Goal: Task Accomplishment & Management: Use online tool/utility

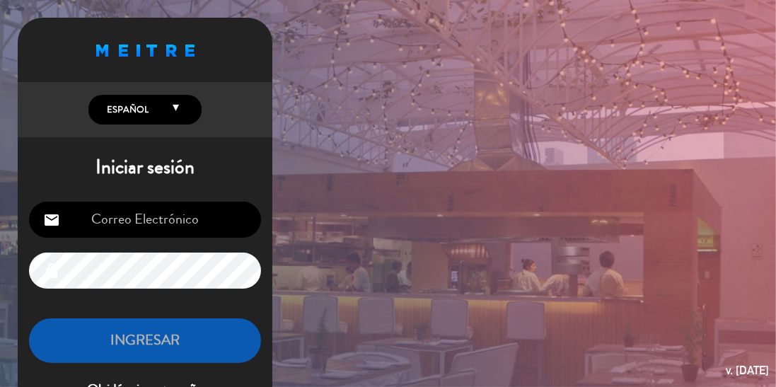
click at [122, 224] on input "email" at bounding box center [145, 220] width 232 height 36
type input "[EMAIL_ADDRESS][DOMAIN_NAME]"
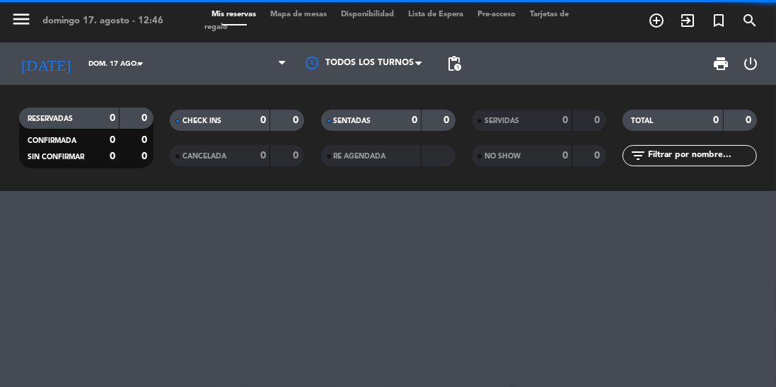
click at [110, 350] on div "menu [PERSON_NAME] 17. [PERSON_NAME] - 12:46 Mis reservas Mapa de mesas Disponi…" at bounding box center [388, 193] width 776 height 387
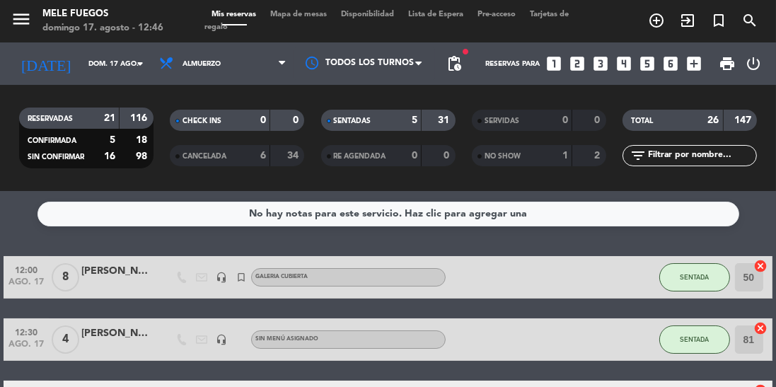
click at [306, 11] on span "Mapa de mesas" at bounding box center [298, 15] width 71 height 8
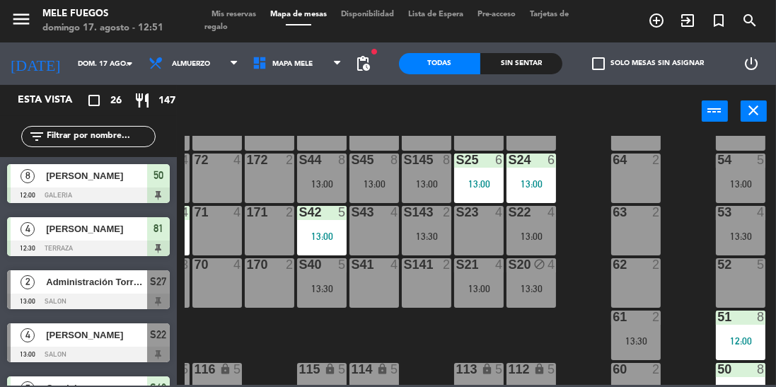
scroll to position [273, 47]
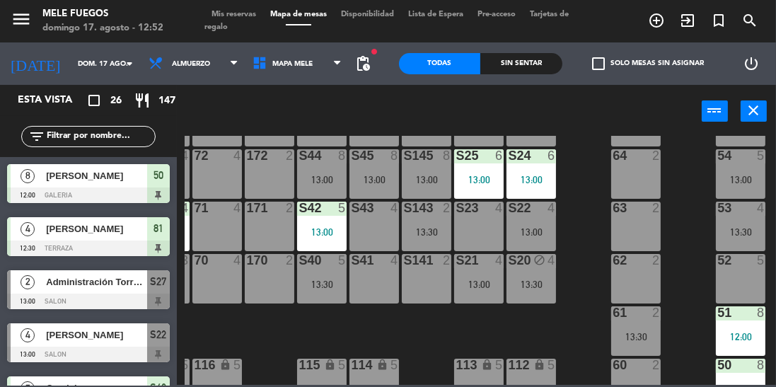
click at [364, 282] on div "S41 4" at bounding box center [375, 279] width 50 height 50
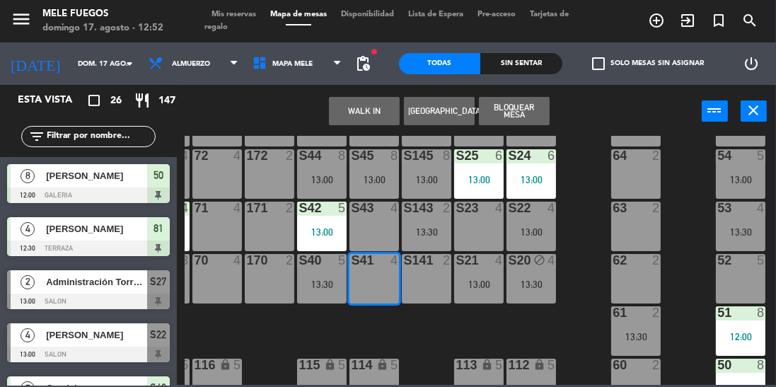
click at [434, 281] on div "S141 2" at bounding box center [427, 279] width 50 height 50
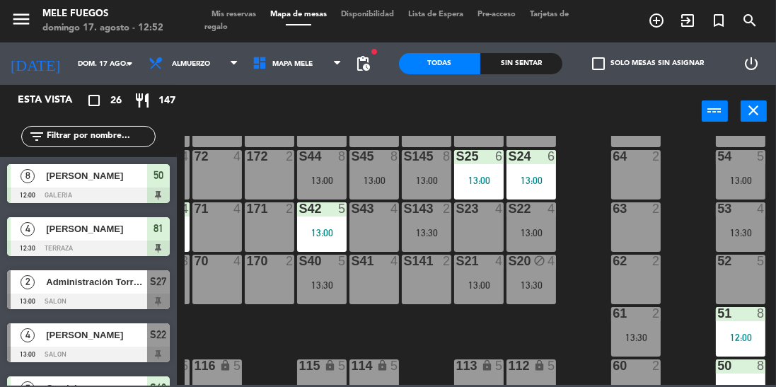
scroll to position [304, 47]
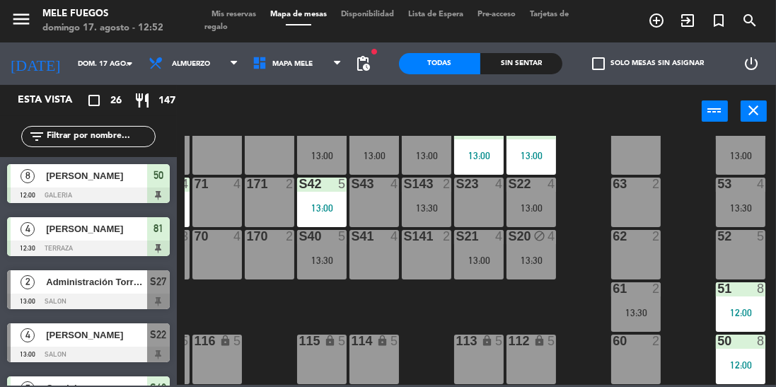
click at [368, 238] on div "S41 4" at bounding box center [375, 255] width 50 height 50
click at [434, 255] on div "S141 2" at bounding box center [427, 255] width 50 height 50
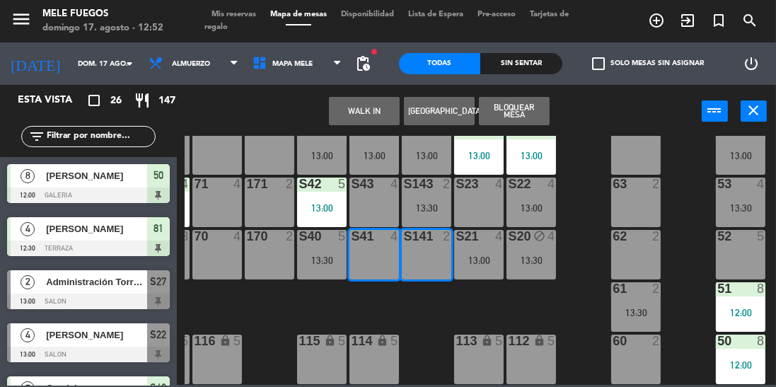
click at [535, 105] on button "Bloquear Mesa" at bounding box center [514, 111] width 71 height 28
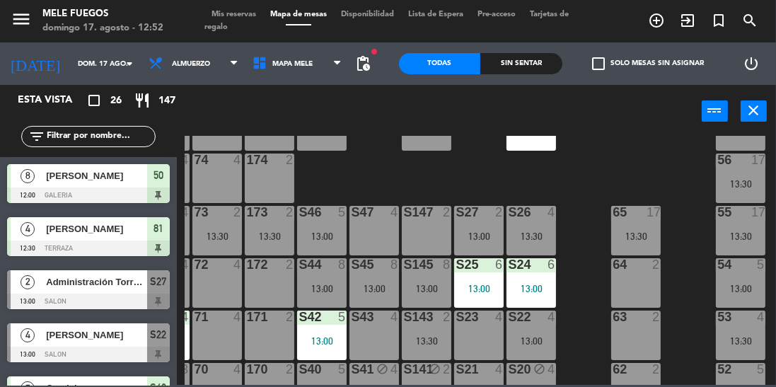
scroll to position [201, 47]
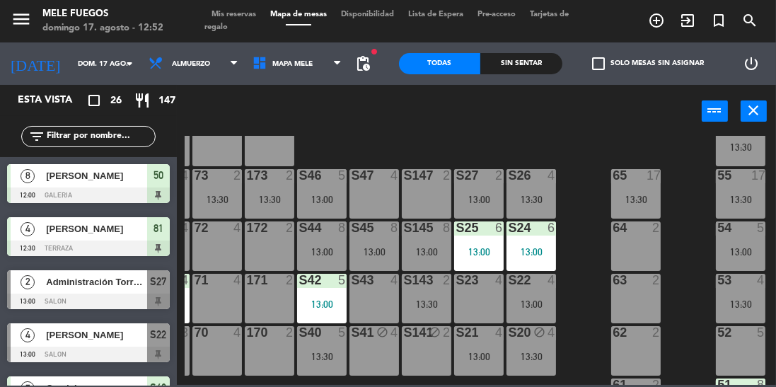
click at [694, 270] on div "100 8 101 8 102 8 103 8 104 8 S32 8 13:00 S33 13 13:00 S34 7 13:30 75 6 13:00 8…" at bounding box center [481, 260] width 592 height 249
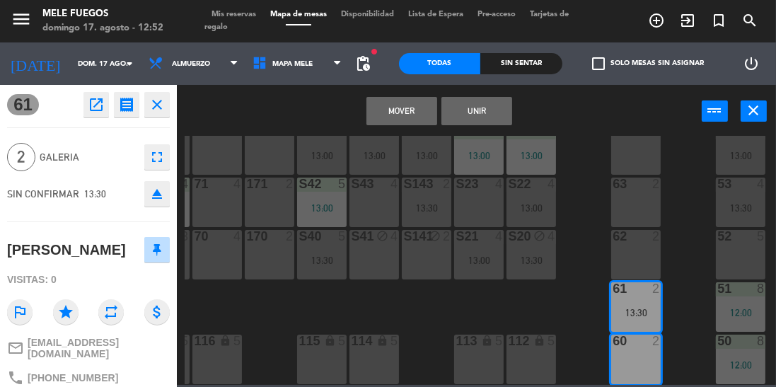
scroll to position [304, 47]
click at [397, 115] on button "Mover" at bounding box center [402, 111] width 71 height 28
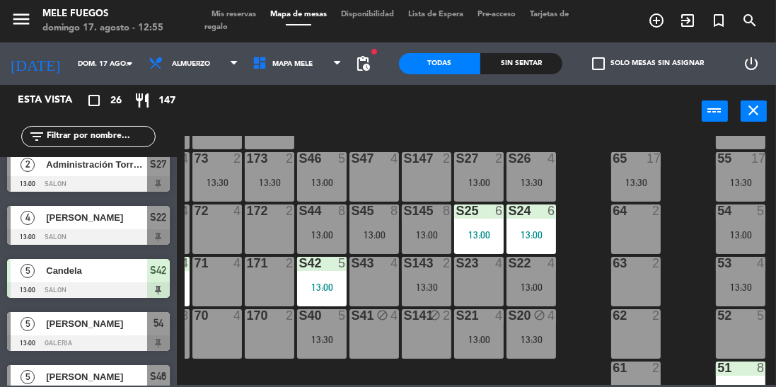
scroll to position [207, 47]
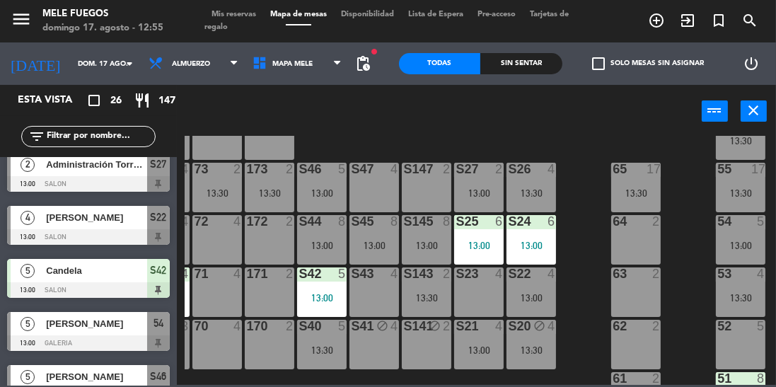
click at [533, 209] on div "S26 4 13:30" at bounding box center [532, 188] width 50 height 50
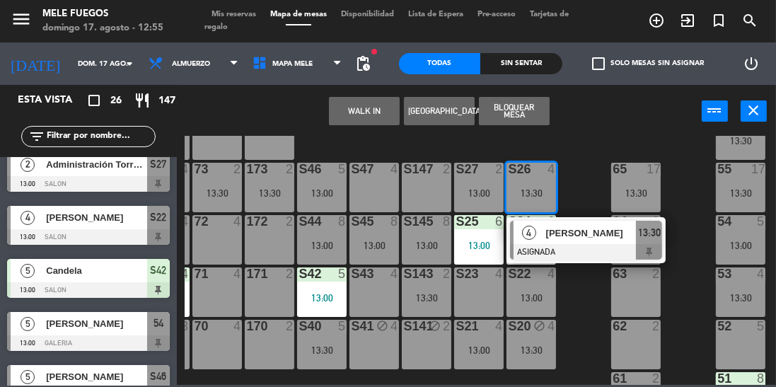
click at [573, 303] on div "100 8 101 8 102 8 103 8 104 8 S32 8 13:00 S33 13 13:00 S34 7 13:30 75 6 13:00 8…" at bounding box center [481, 260] width 592 height 249
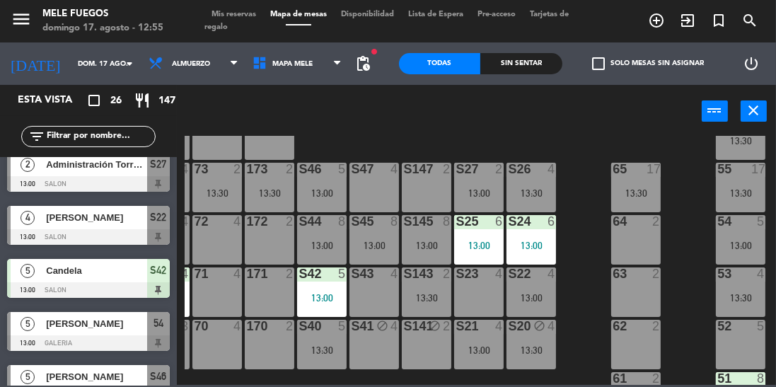
click at [328, 201] on div "S46 5 13:00" at bounding box center [322, 188] width 50 height 50
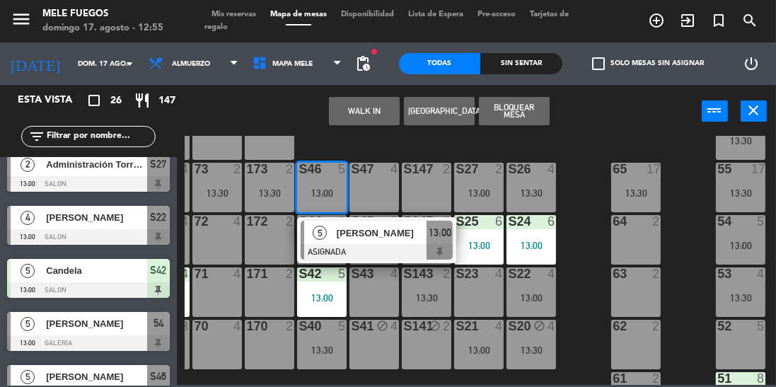
click at [386, 241] on div "[PERSON_NAME]" at bounding box center [381, 232] width 92 height 23
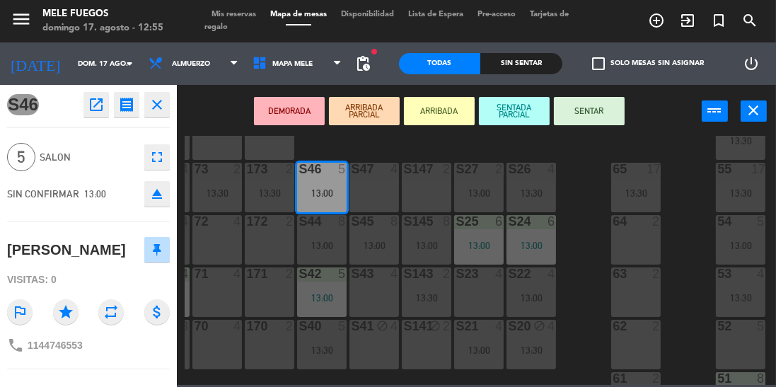
click at [587, 120] on button "SENTAR" at bounding box center [589, 111] width 71 height 28
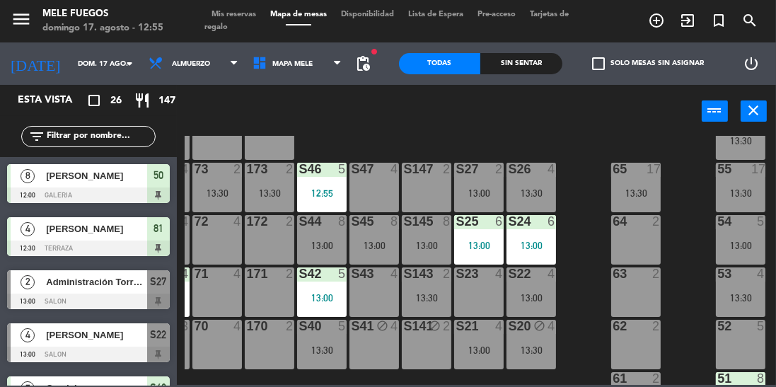
scroll to position [207, 24]
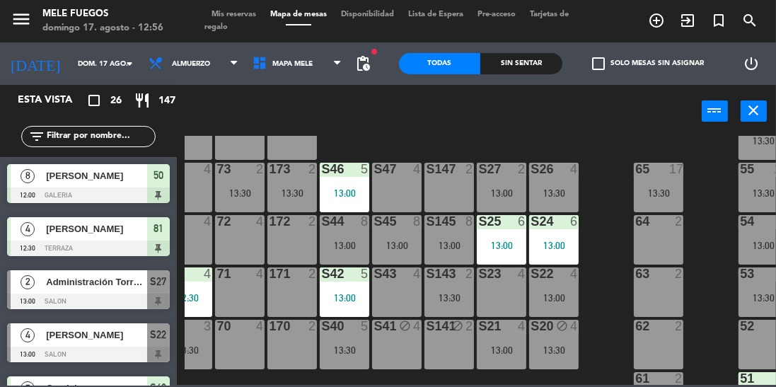
click at [352, 233] on div "S44 8 13:00" at bounding box center [345, 240] width 50 height 50
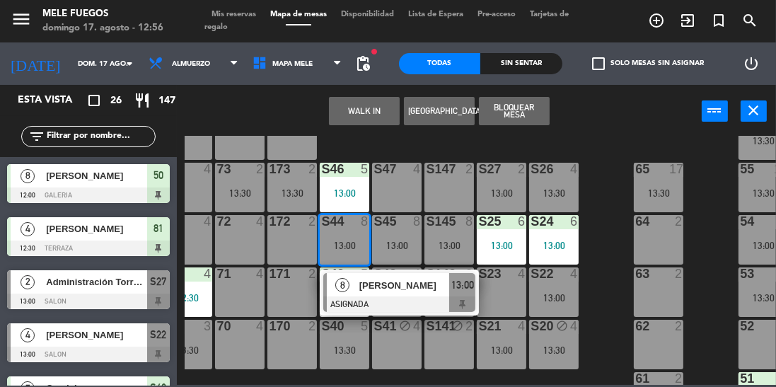
click at [420, 278] on span "[PERSON_NAME]" at bounding box center [404, 285] width 91 height 15
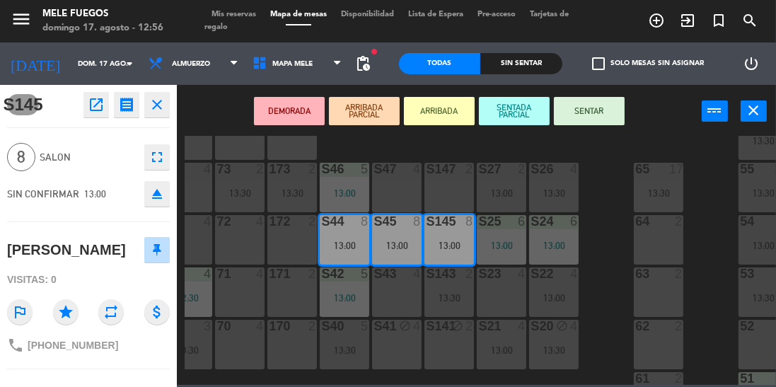
click at [585, 106] on button "SENTAR" at bounding box center [589, 111] width 71 height 28
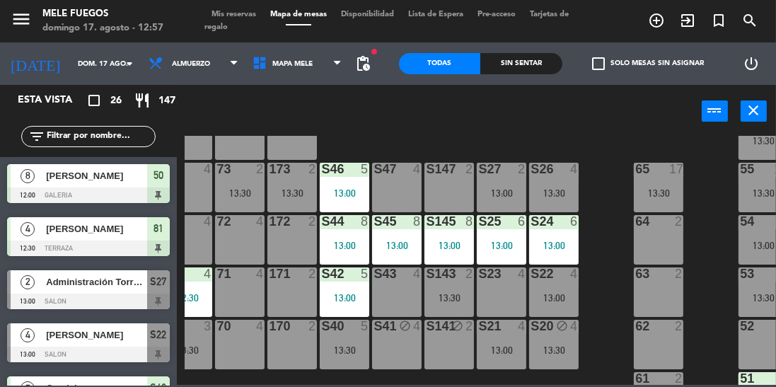
scroll to position [304, 24]
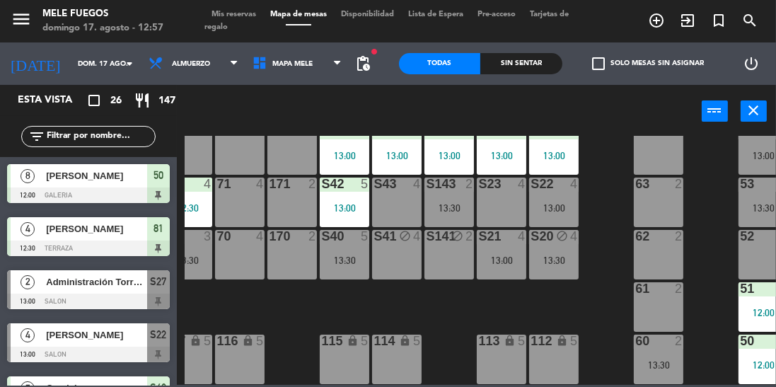
click at [560, 255] on div "13:30" at bounding box center [554, 260] width 50 height 10
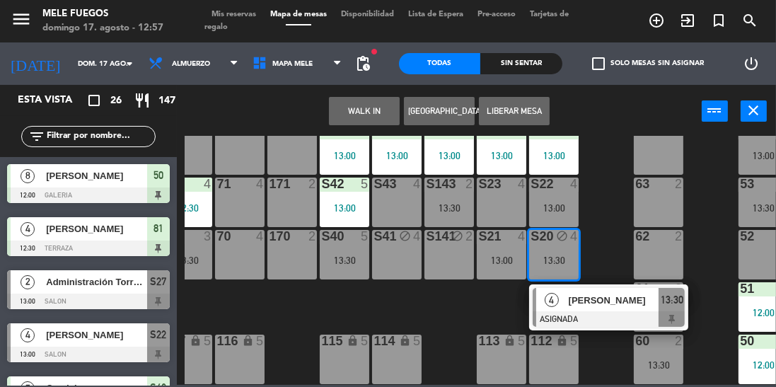
click at [601, 244] on div "100 8 101 8 102 8 103 8 104 8 S32 8 13:00 S33 13 13:00 S34 7 13:30 75 6 13:00 8…" at bounding box center [481, 260] width 592 height 249
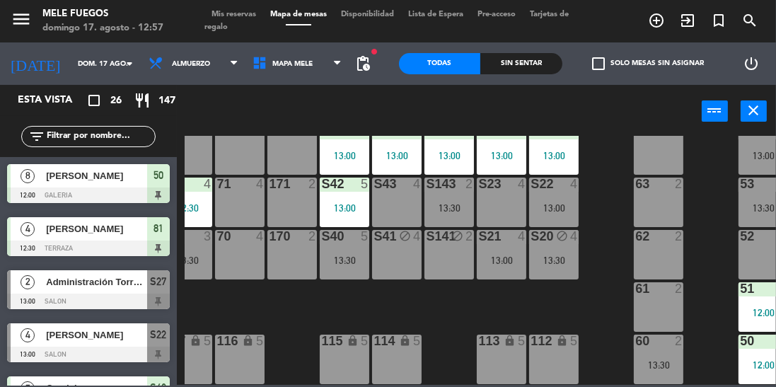
click at [221, 13] on span "Mis reservas" at bounding box center [233, 15] width 59 height 8
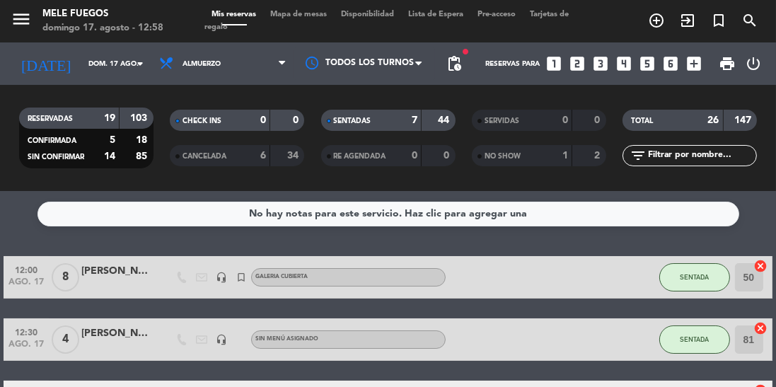
click at [300, 12] on span "Mapa de mesas" at bounding box center [298, 15] width 71 height 8
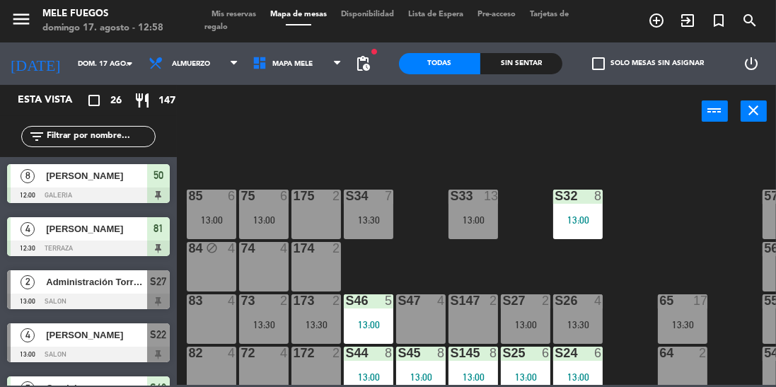
scroll to position [79, 0]
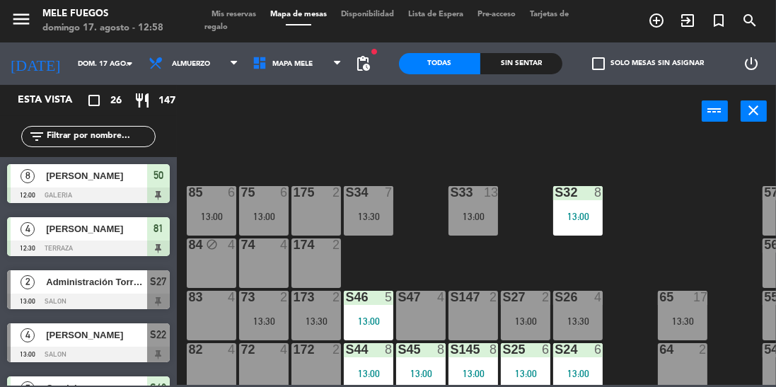
click at [487, 202] on div "S33 13 13:00" at bounding box center [474, 211] width 50 height 50
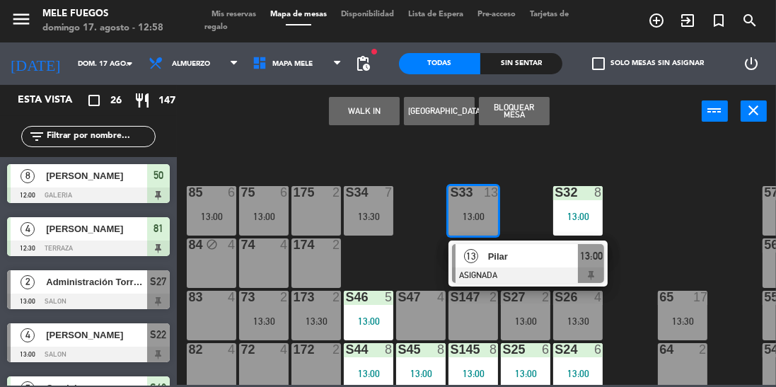
click at [676, 158] on div "100 8 101 8 102 8 103 8 104 8 S32 8 13:00 S33 13 13:00 13 [PERSON_NAME] ASIGNAD…" at bounding box center [481, 260] width 592 height 249
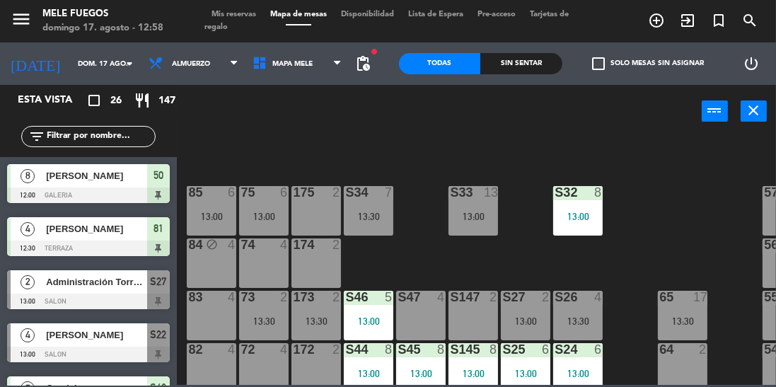
click at [486, 199] on div "13" at bounding box center [491, 192] width 14 height 13
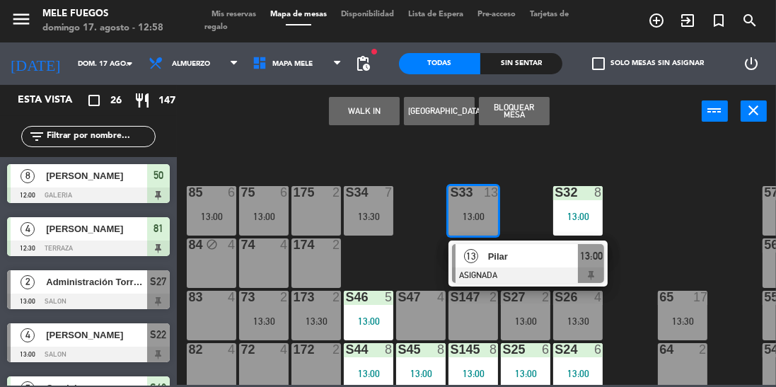
click at [518, 270] on div at bounding box center [528, 275] width 152 height 16
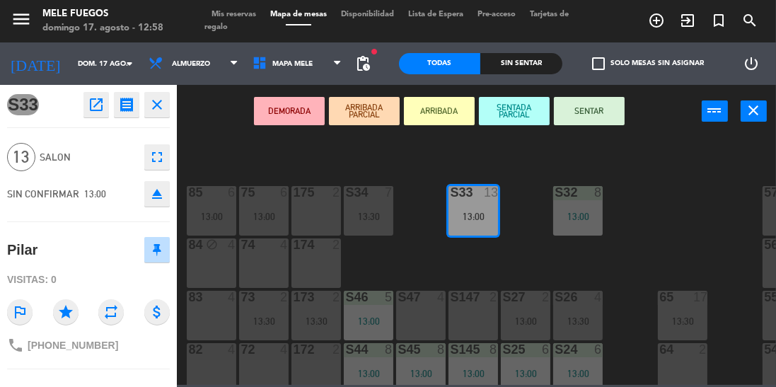
click at [594, 122] on button "SENTAR" at bounding box center [589, 111] width 71 height 28
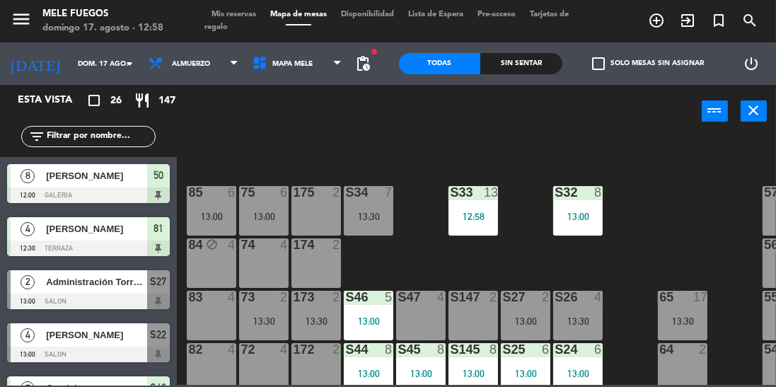
scroll to position [0, 0]
click at [374, 207] on div "S34 7 13:30" at bounding box center [369, 211] width 50 height 50
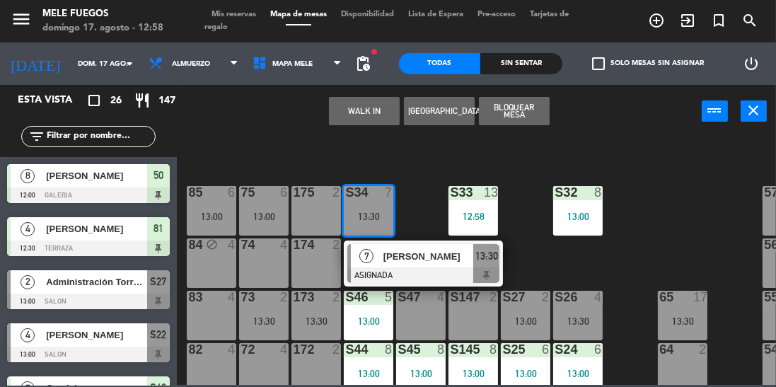
click at [654, 243] on div "100 8 101 8 102 8 103 8 104 8 S32 8 13:00 S33 13 12:58 S34 7 13:30 7 [PERSON_NA…" at bounding box center [481, 260] width 592 height 249
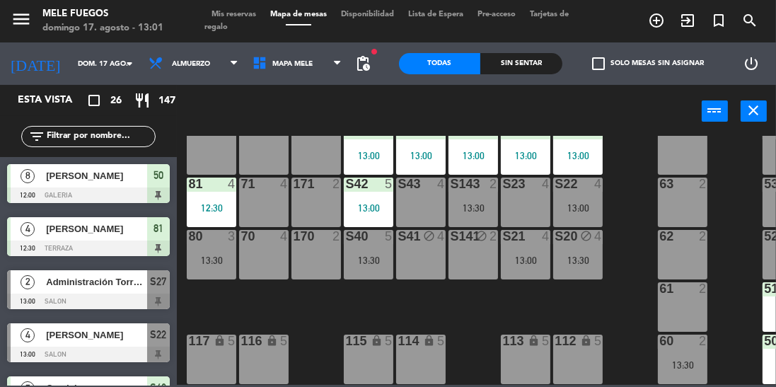
scroll to position [304, 47]
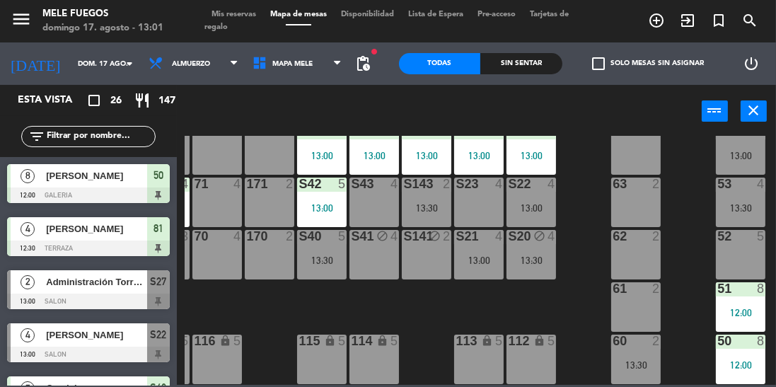
click at [728, 250] on div "52 5" at bounding box center [741, 255] width 50 height 50
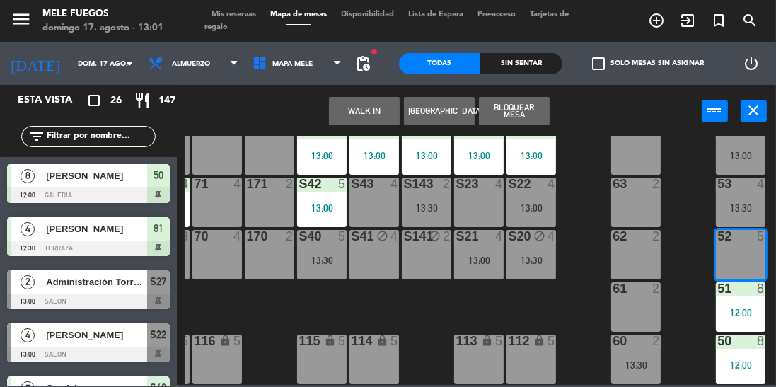
click at [524, 121] on button "Bloquear Mesa" at bounding box center [514, 111] width 71 height 28
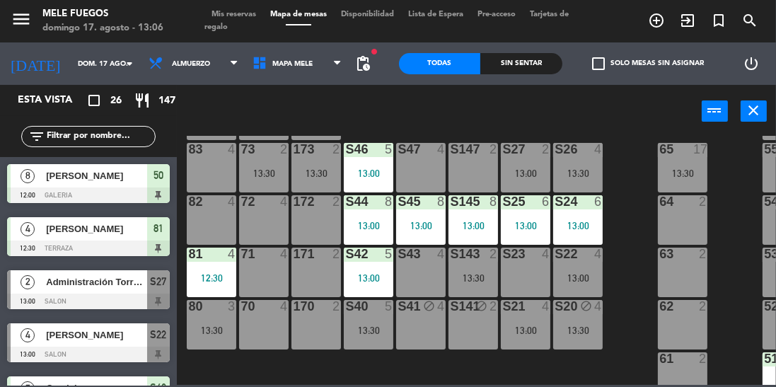
scroll to position [236, 0]
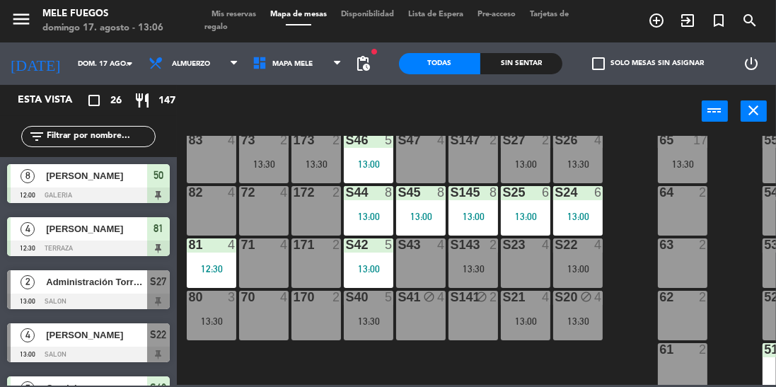
click at [226, 13] on span "Mis reservas" at bounding box center [233, 15] width 59 height 8
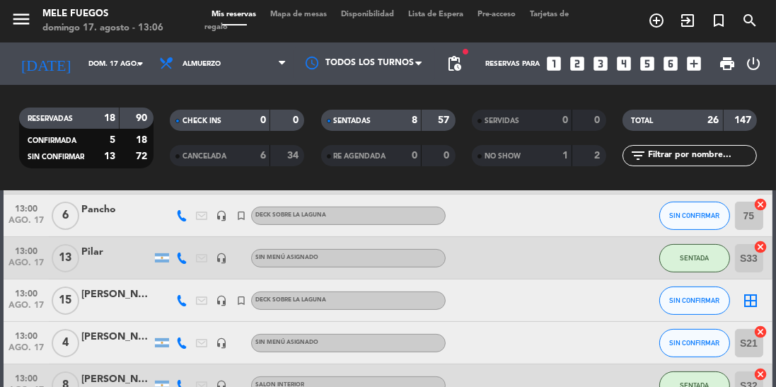
scroll to position [1054, 0]
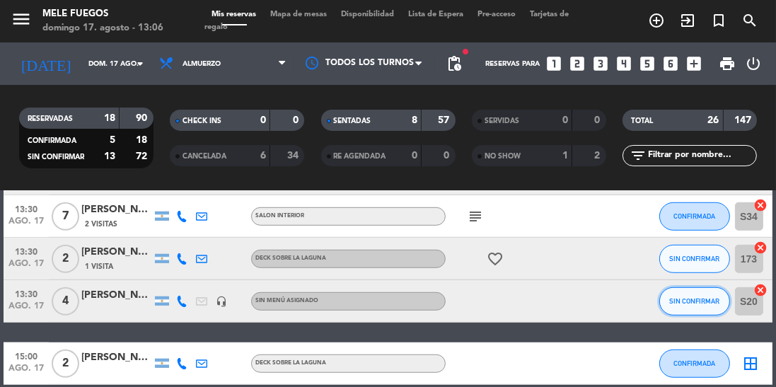
click at [708, 297] on span "SIN CONFIRMAR" at bounding box center [694, 301] width 50 height 8
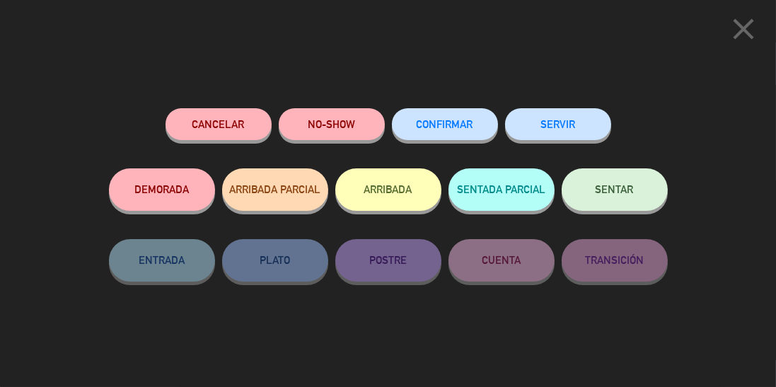
click at [243, 126] on button "Cancelar" at bounding box center [219, 124] width 106 height 32
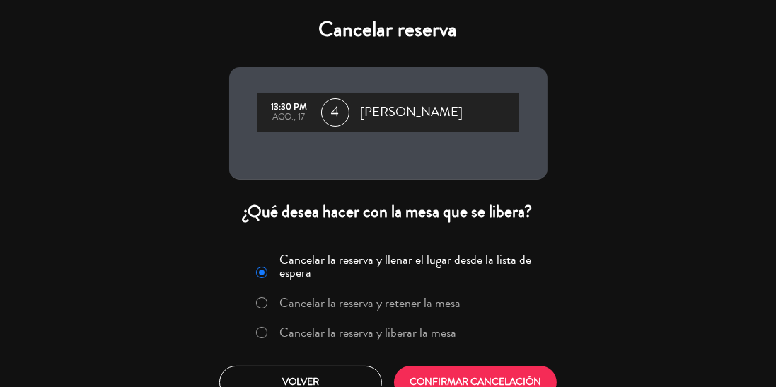
scroll to position [21, 0]
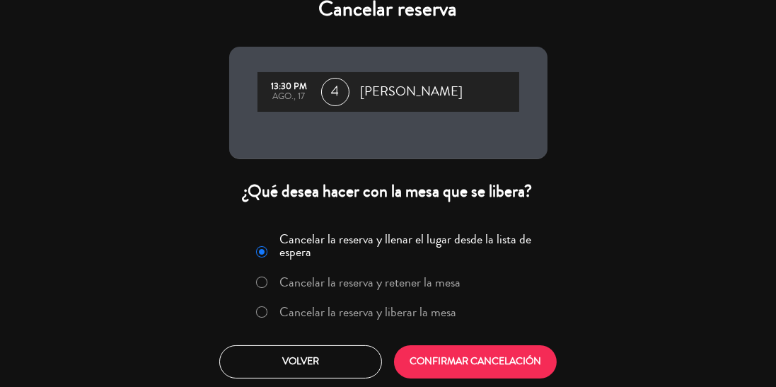
click at [259, 315] on input "Cancelar la reserva y liberar la mesa" at bounding box center [260, 310] width 9 height 9
radio input "true"
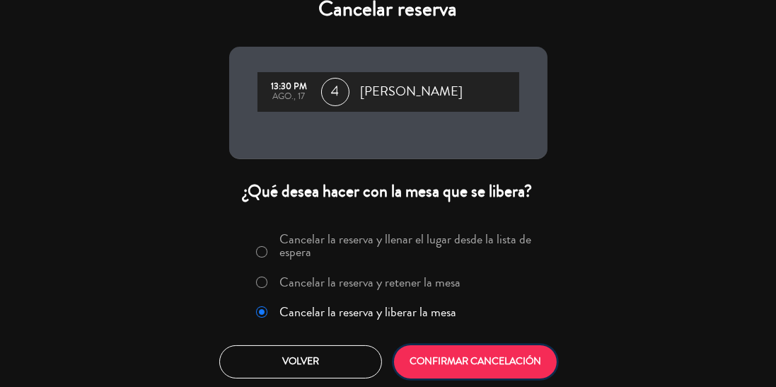
click at [456, 362] on button "CONFIRMAR CANCELACIÓN" at bounding box center [475, 361] width 163 height 33
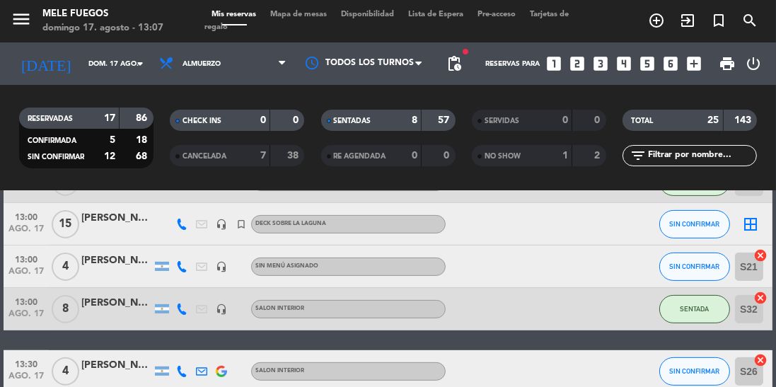
scroll to position [0, 0]
click at [306, 15] on span "Mapa de mesas" at bounding box center [298, 15] width 71 height 8
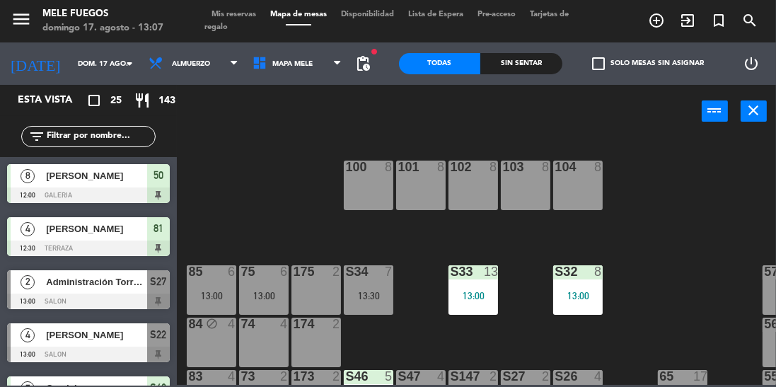
click at [267, 288] on div "75 6 13:00" at bounding box center [264, 290] width 50 height 50
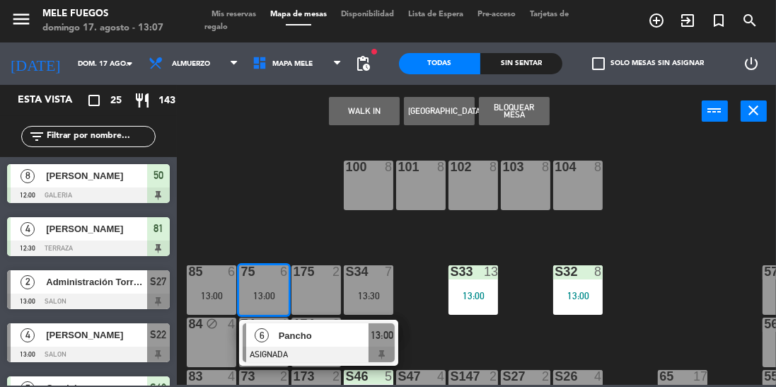
click at [280, 346] on div "Pancho" at bounding box center [323, 335] width 92 height 23
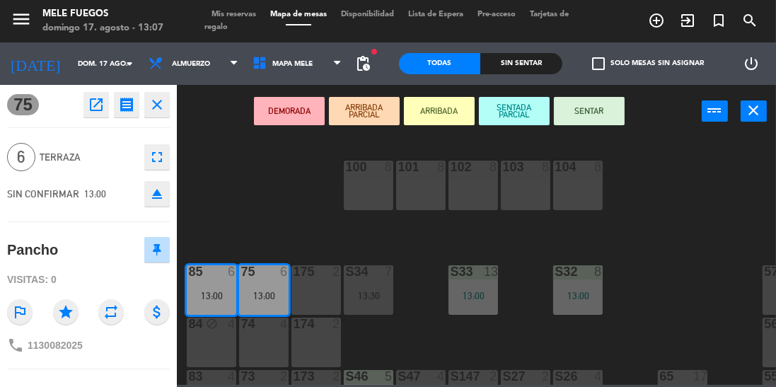
click at [587, 110] on button "SENTAR" at bounding box center [589, 111] width 71 height 28
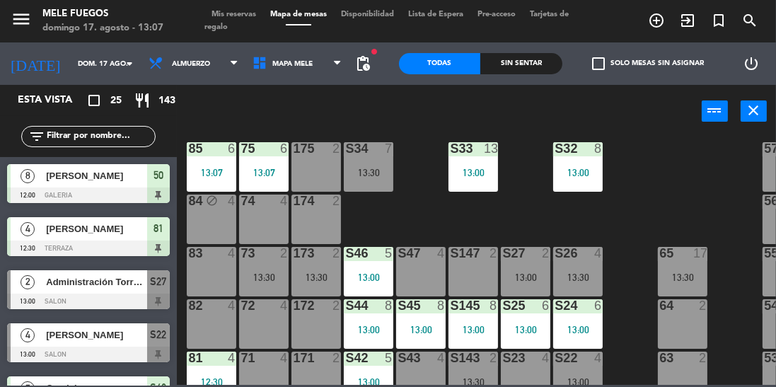
scroll to position [304, 0]
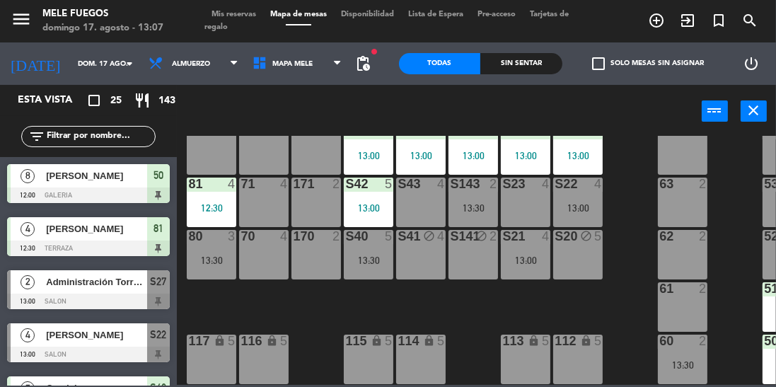
click at [205, 264] on div "80 3 13:30" at bounding box center [212, 255] width 50 height 50
click at [381, 297] on div "100 8 101 8 102 8 103 8 104 8 S32 8 13:00 S33 13 13:00 S34 7 13:30 75 6 13:00 8…" at bounding box center [481, 260] width 592 height 249
